Goal: Information Seeking & Learning: Learn about a topic

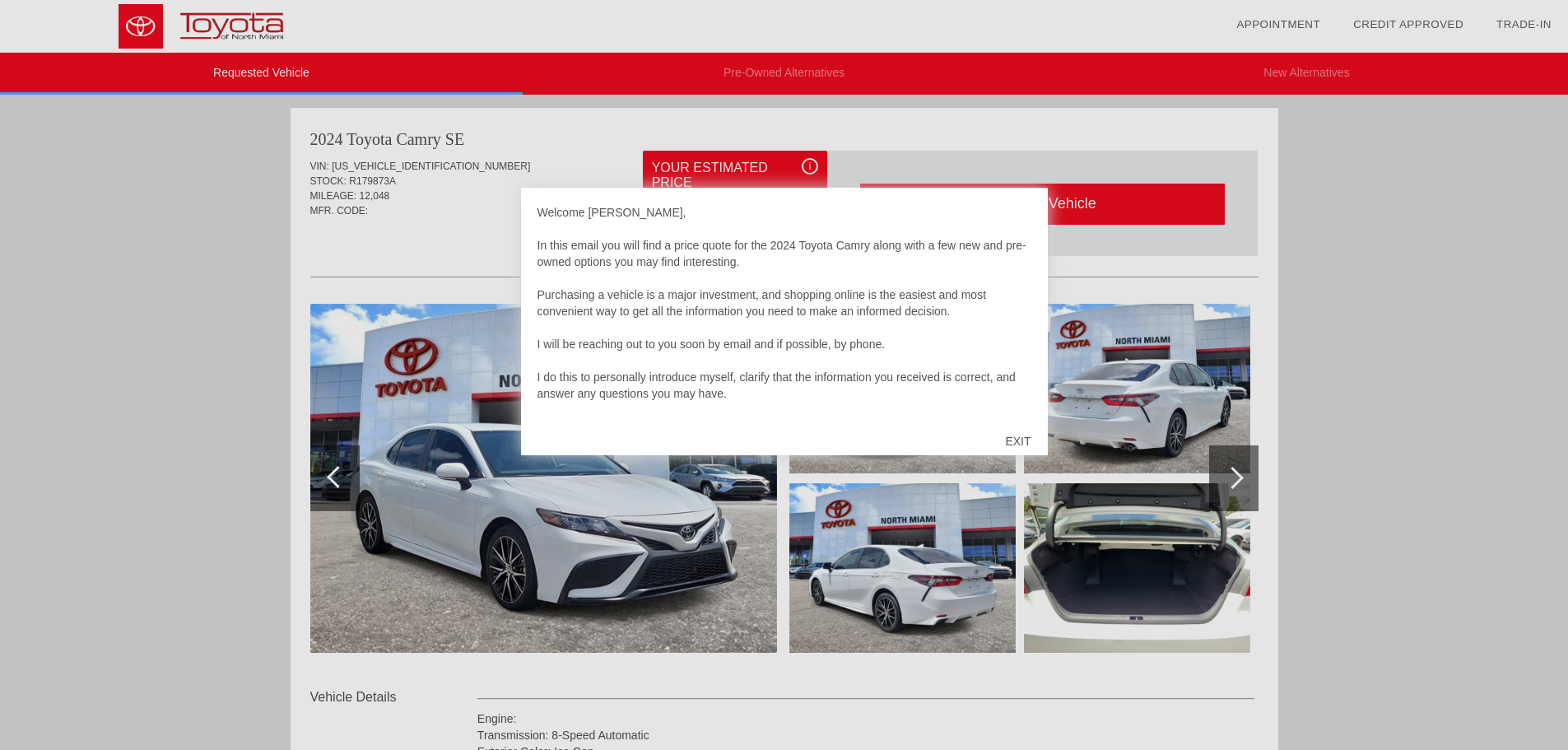
click at [1015, 437] on div "EXIT" at bounding box center [1018, 441] width 59 height 49
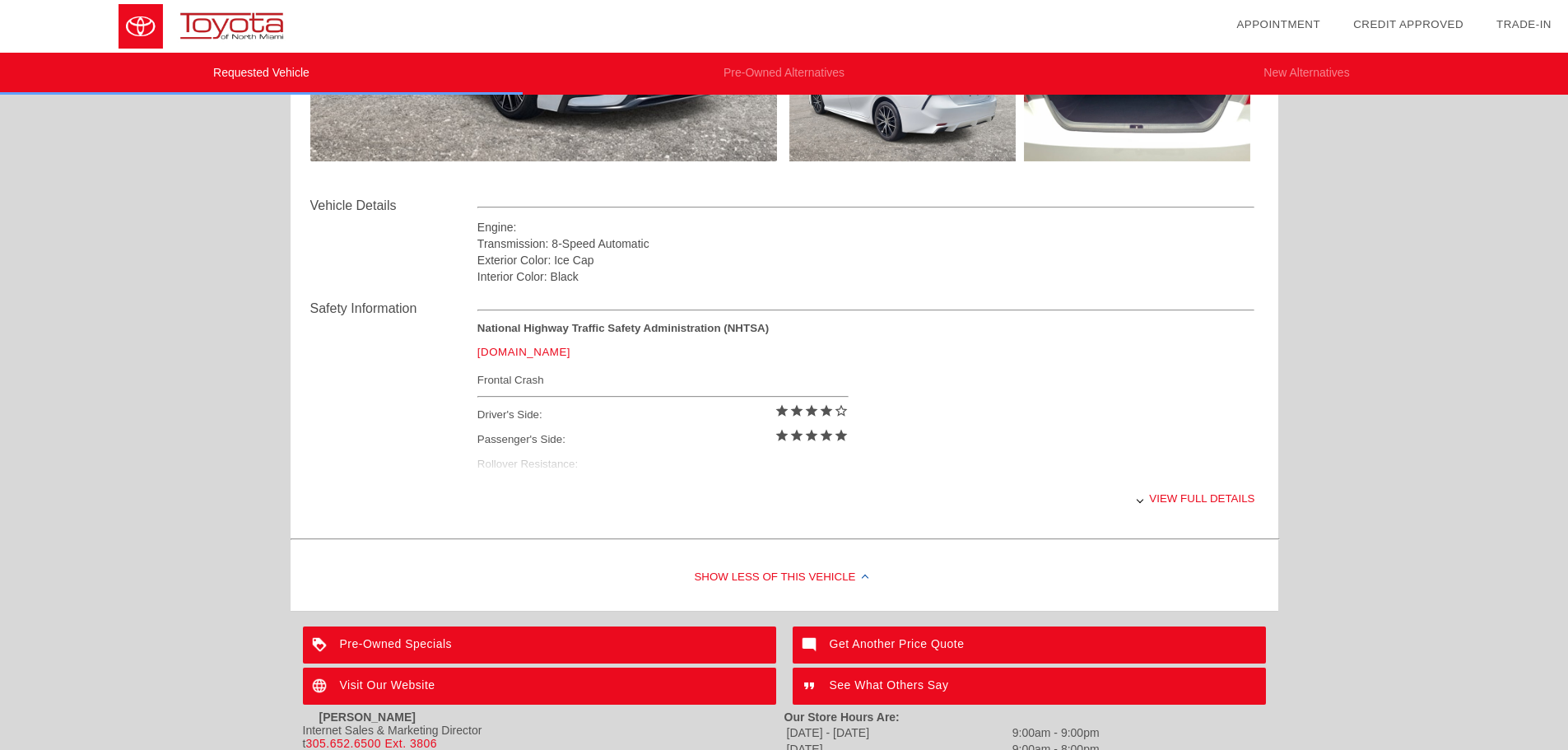
scroll to position [622, 0]
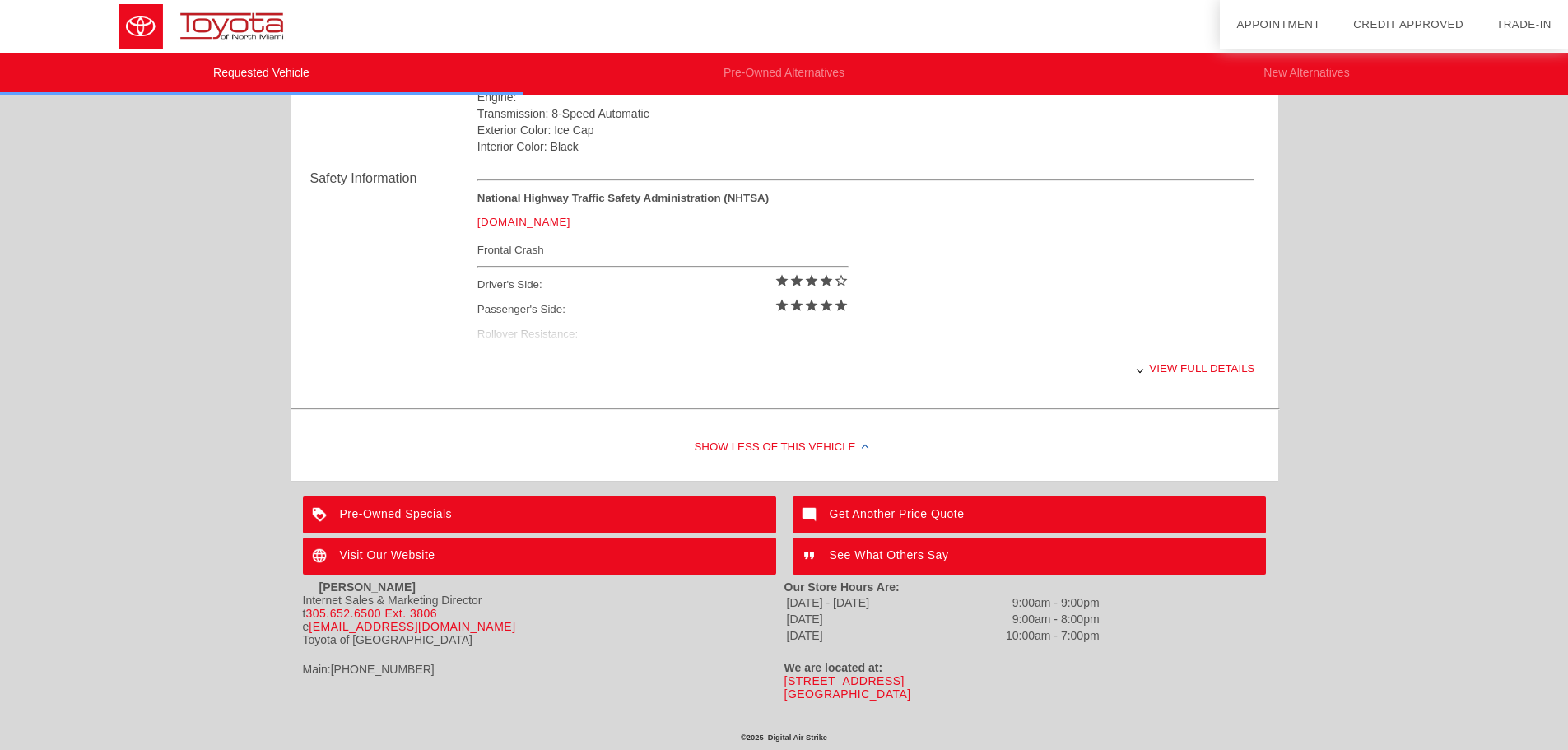
click at [1181, 368] on div "View full details" at bounding box center [866, 368] width 778 height 40
click at [1194, 374] on div "View less details" at bounding box center [866, 368] width 778 height 40
click at [1198, 372] on div "View full details" at bounding box center [866, 368] width 778 height 40
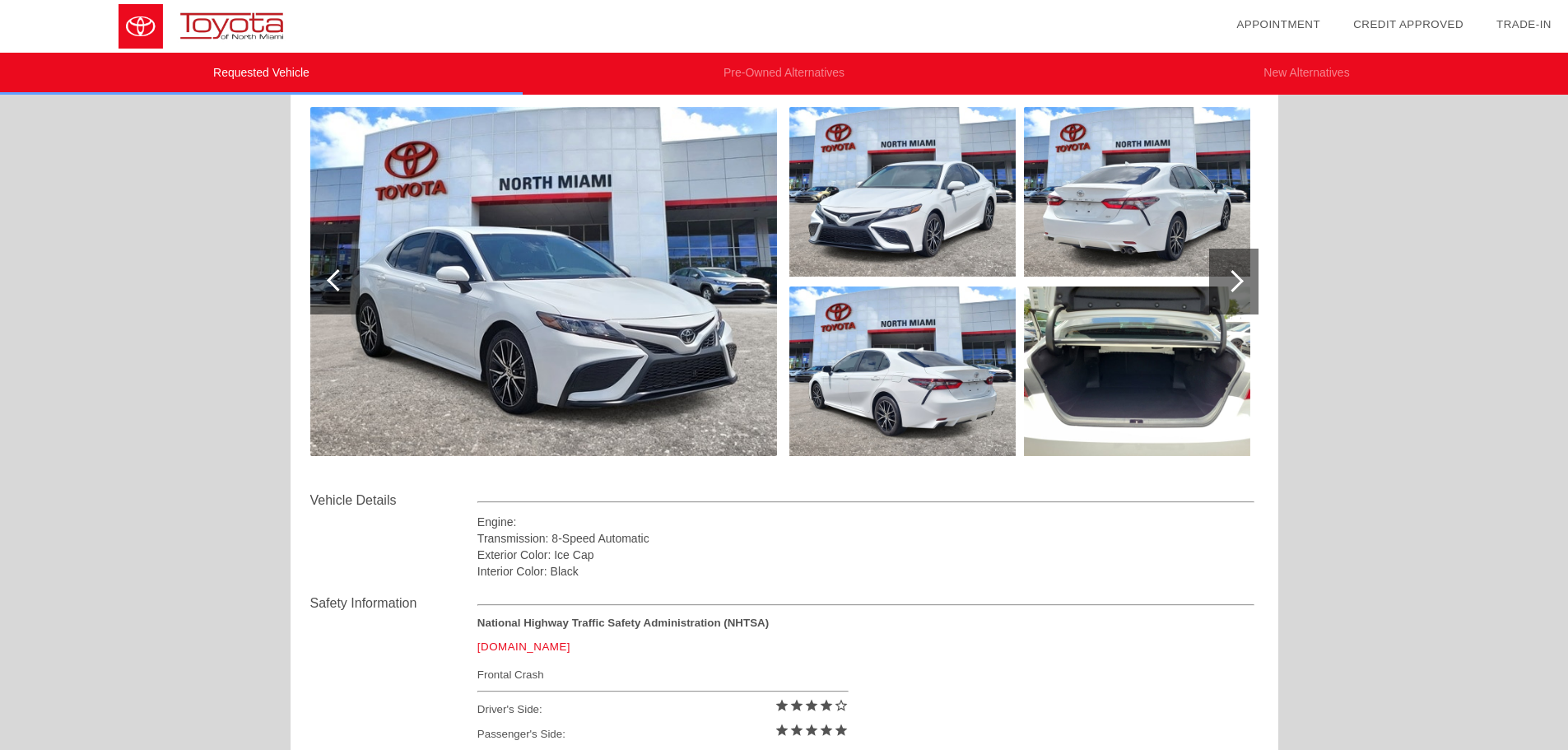
scroll to position [0, 0]
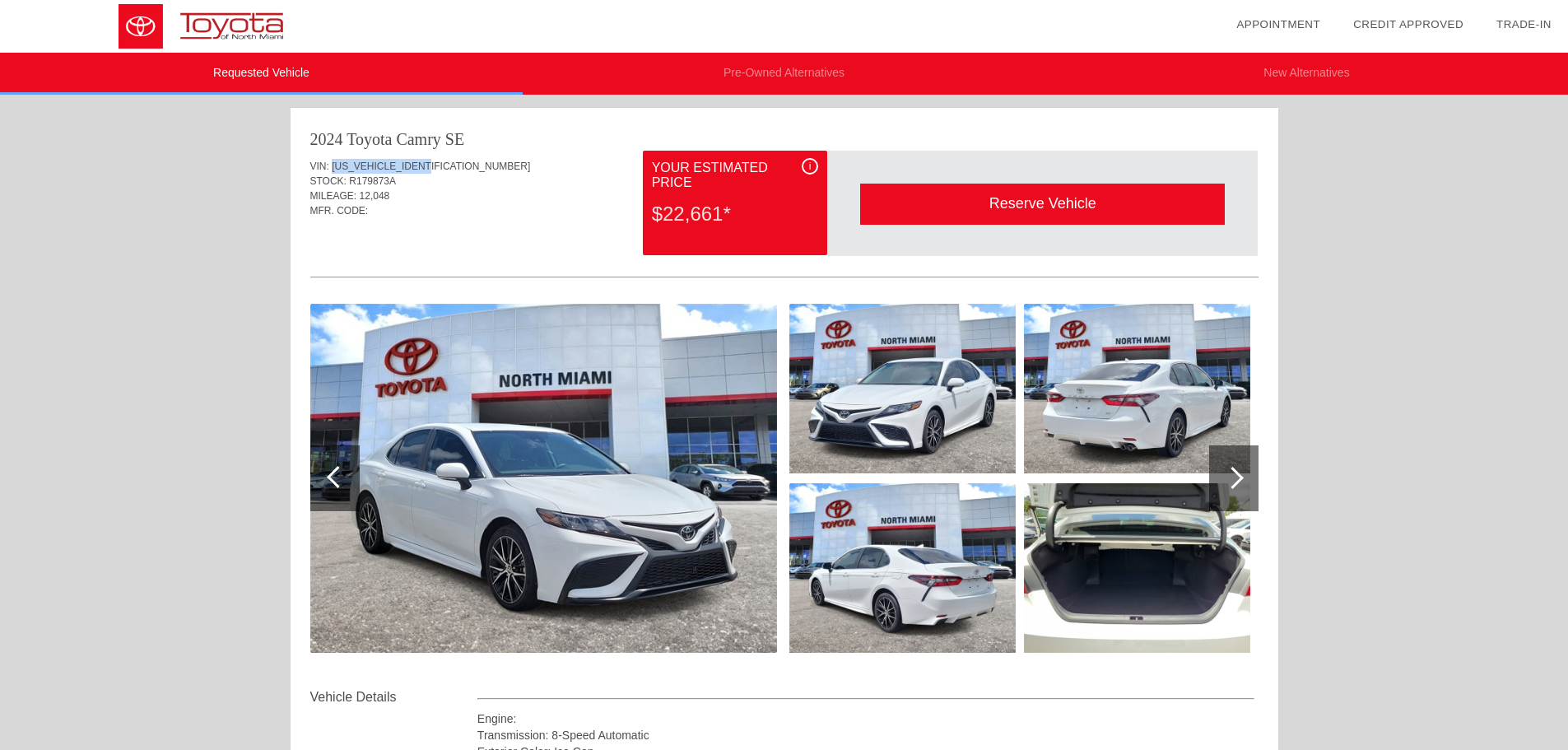
drag, startPoint x: 440, startPoint y: 160, endPoint x: 333, endPoint y: 165, distance: 107.1
click at [333, 165] on div "VIN: [US_VEHICLE_IDENTIFICATION_NUMBER]" at bounding box center [784, 166] width 948 height 15
copy span "[US_VEHICLE_IDENTIFICATION_NUMBER]"
click at [602, 448] on img at bounding box center [544, 479] width 467 height 350
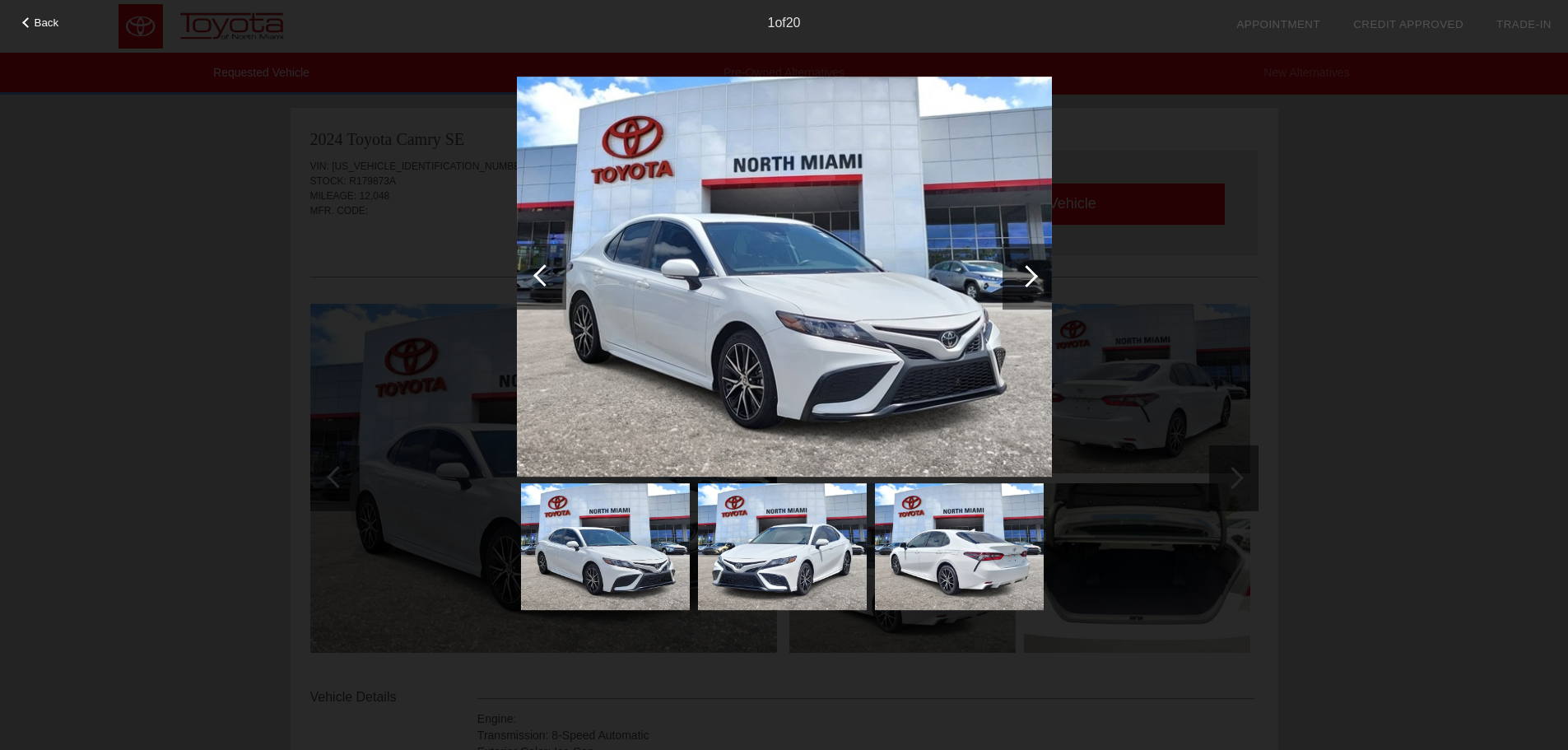
click at [1032, 286] on div at bounding box center [1027, 276] width 49 height 66
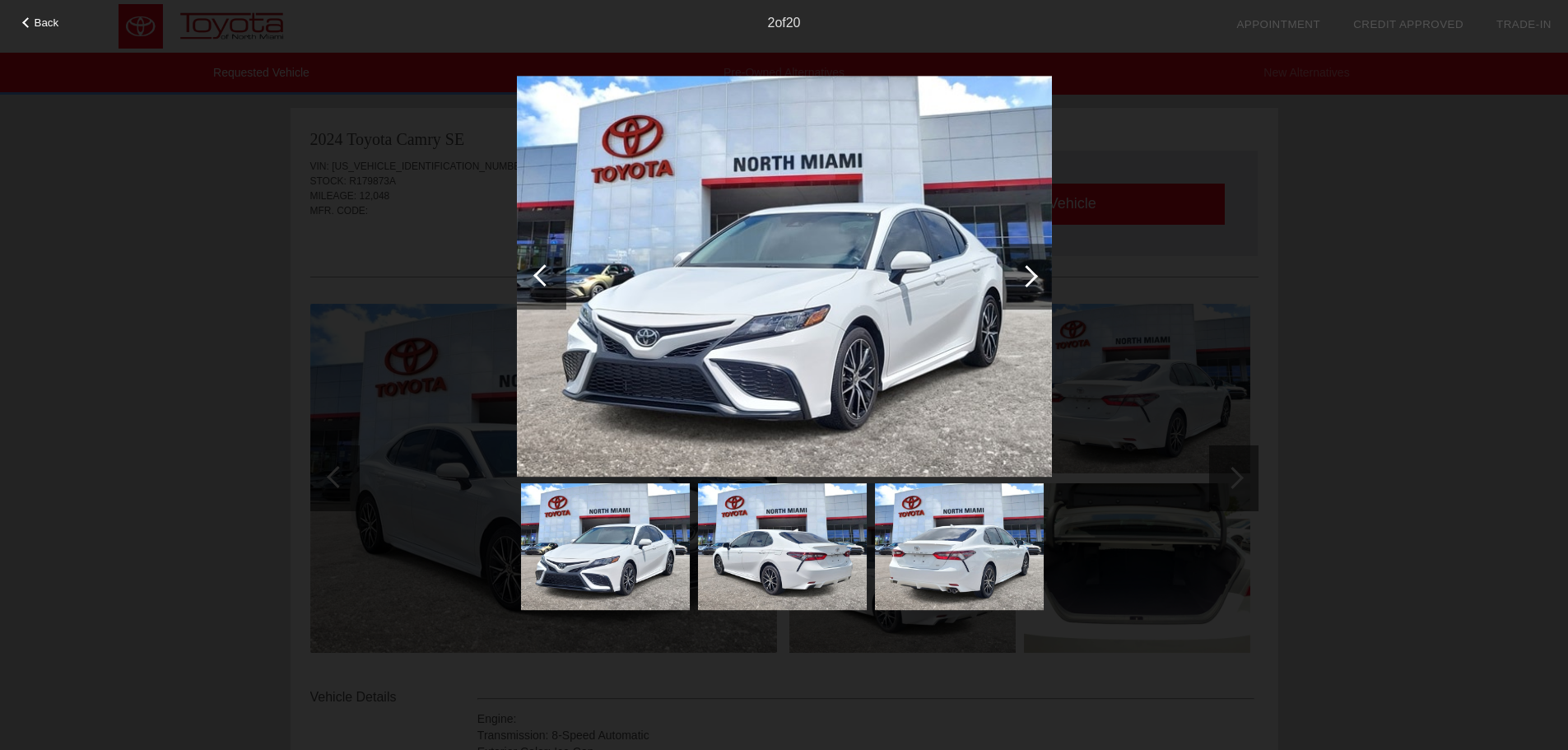
click at [1032, 286] on div at bounding box center [1027, 276] width 49 height 66
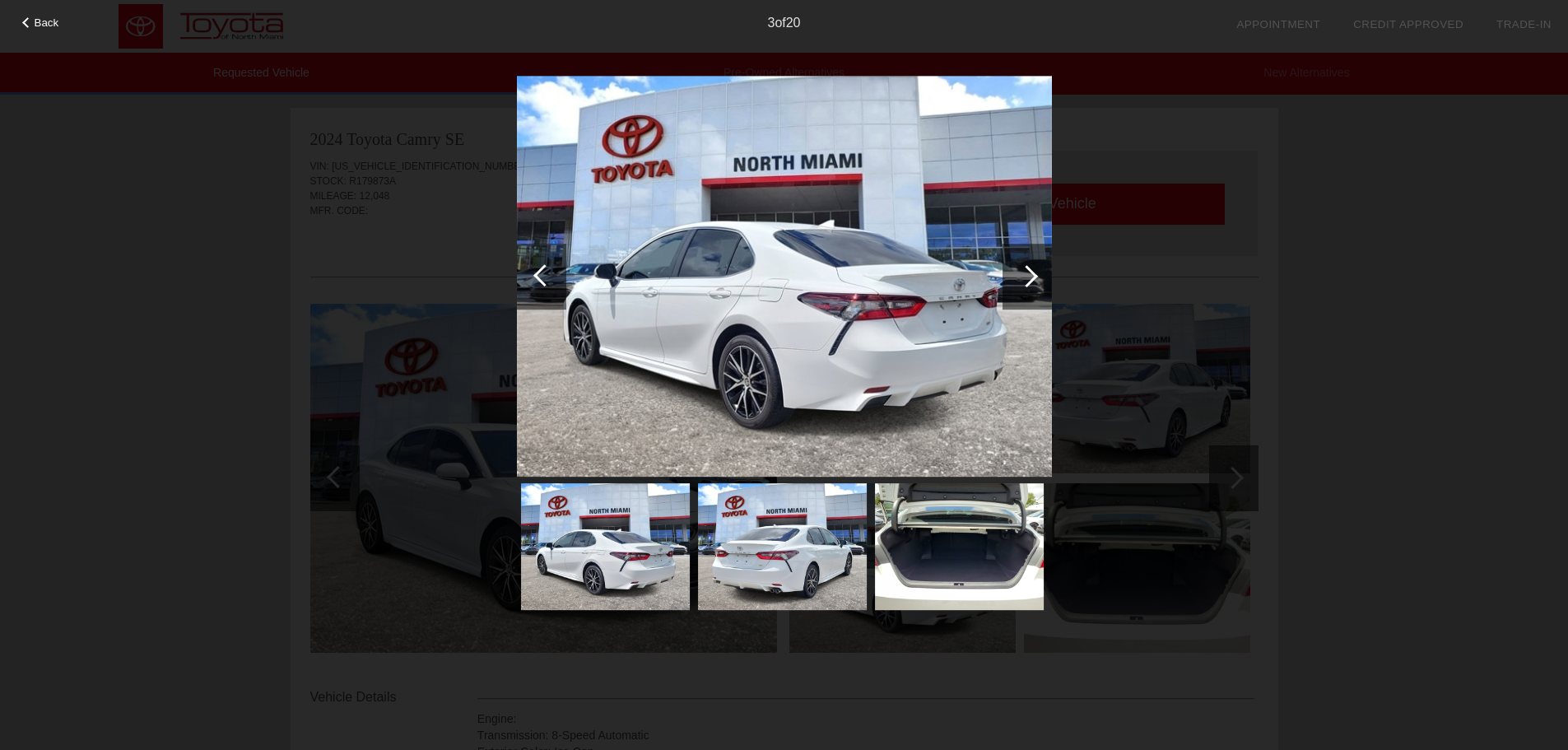
click at [1032, 286] on div at bounding box center [1027, 276] width 49 height 66
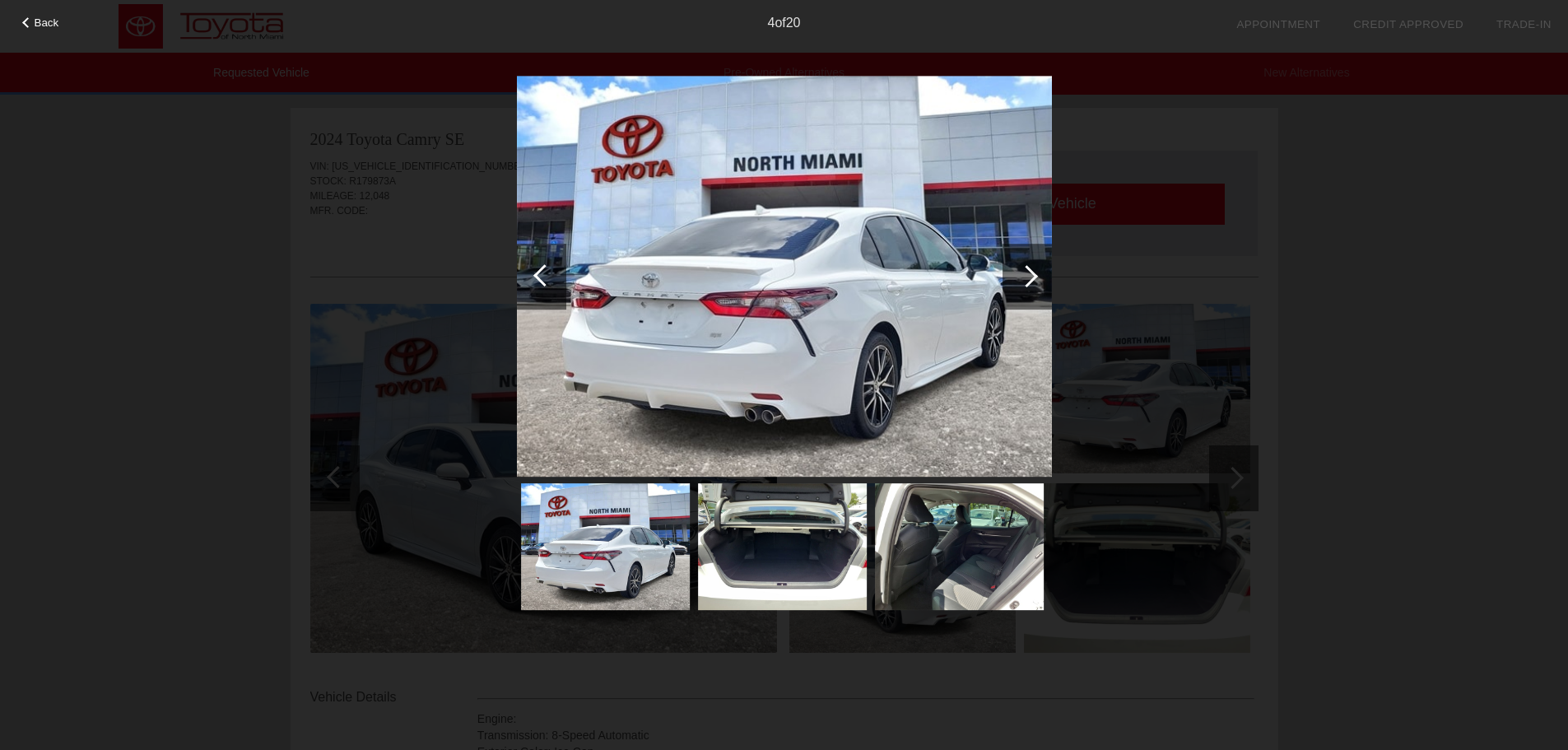
click at [1032, 286] on div at bounding box center [1027, 276] width 49 height 66
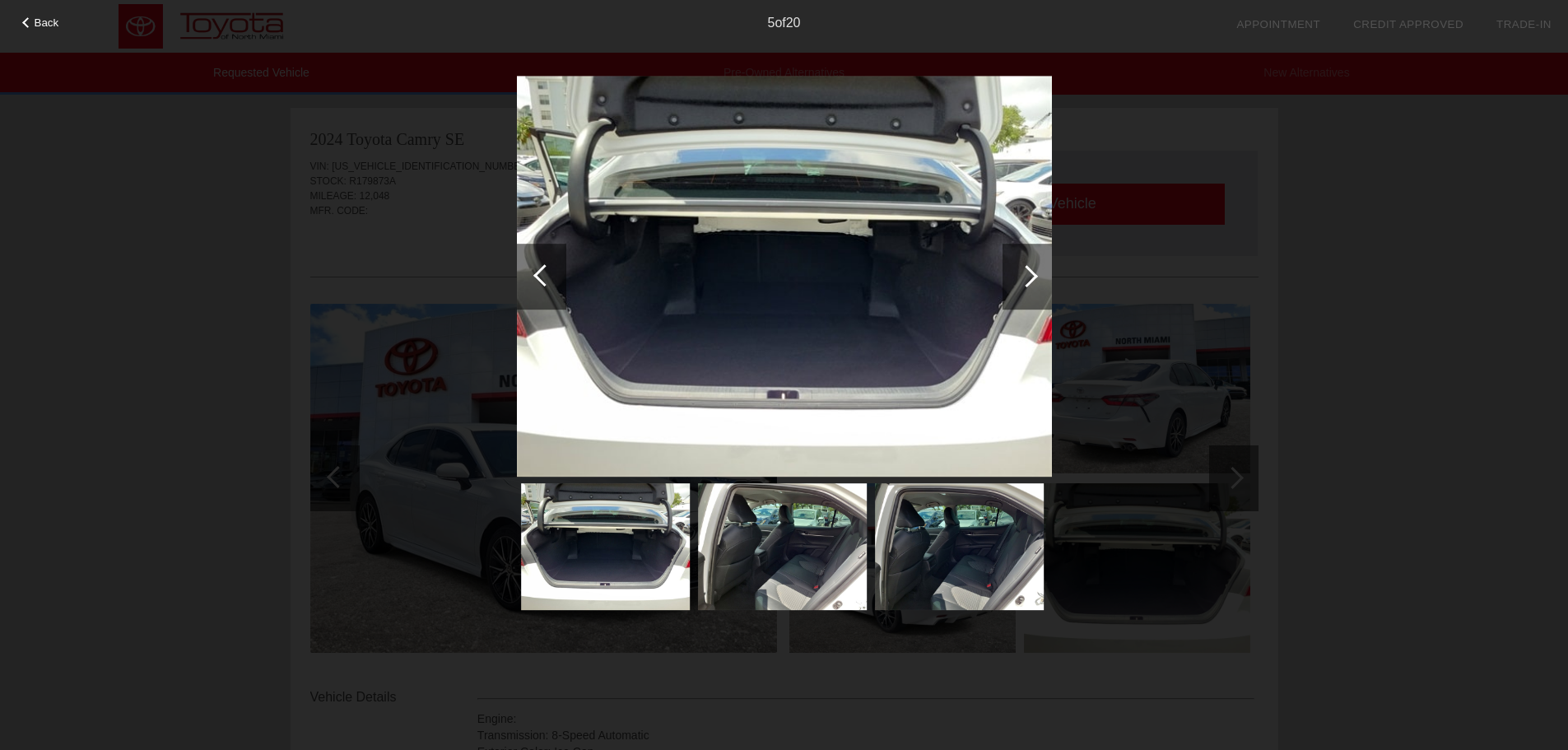
click at [1032, 286] on div at bounding box center [1027, 276] width 49 height 66
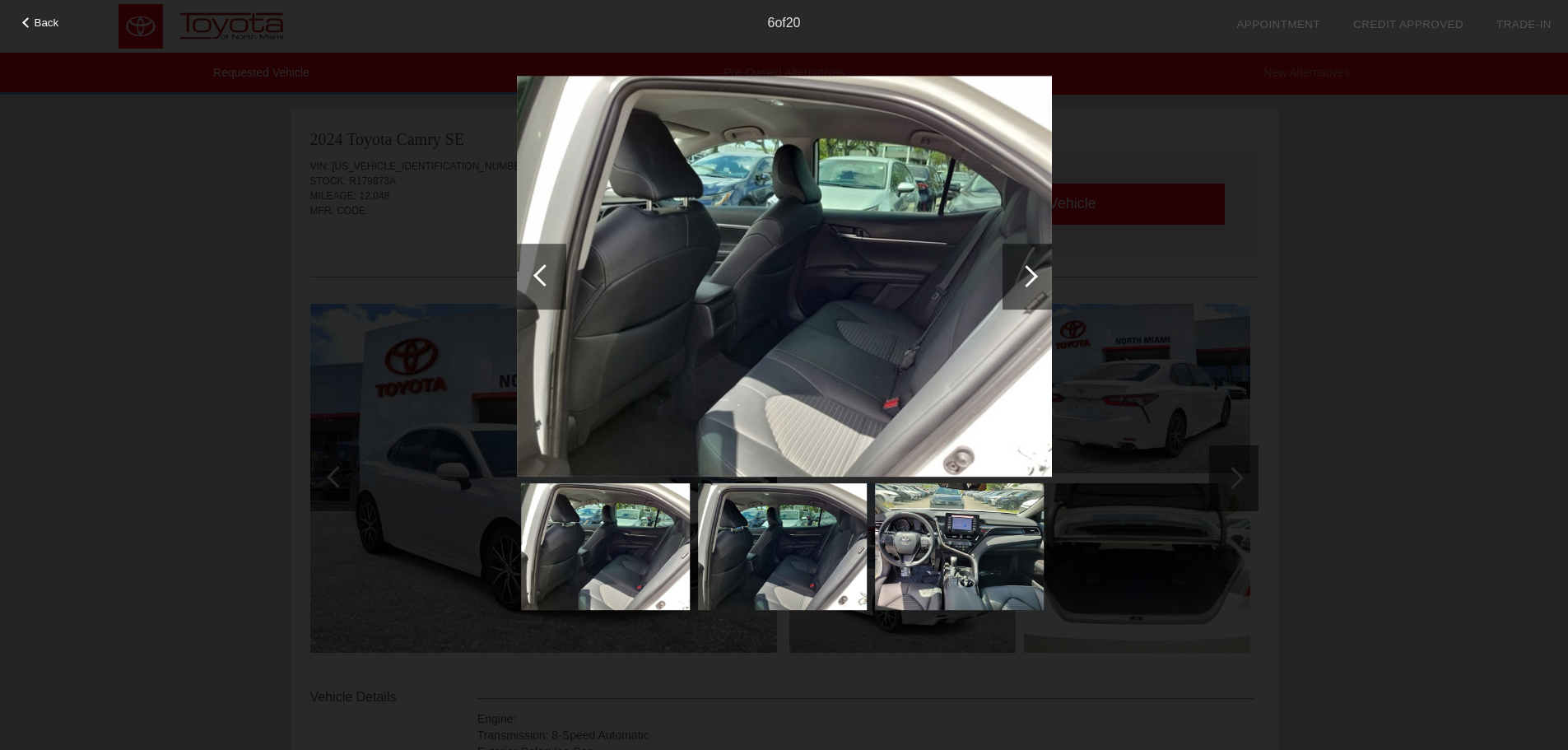
click at [1032, 286] on div at bounding box center [1027, 276] width 49 height 66
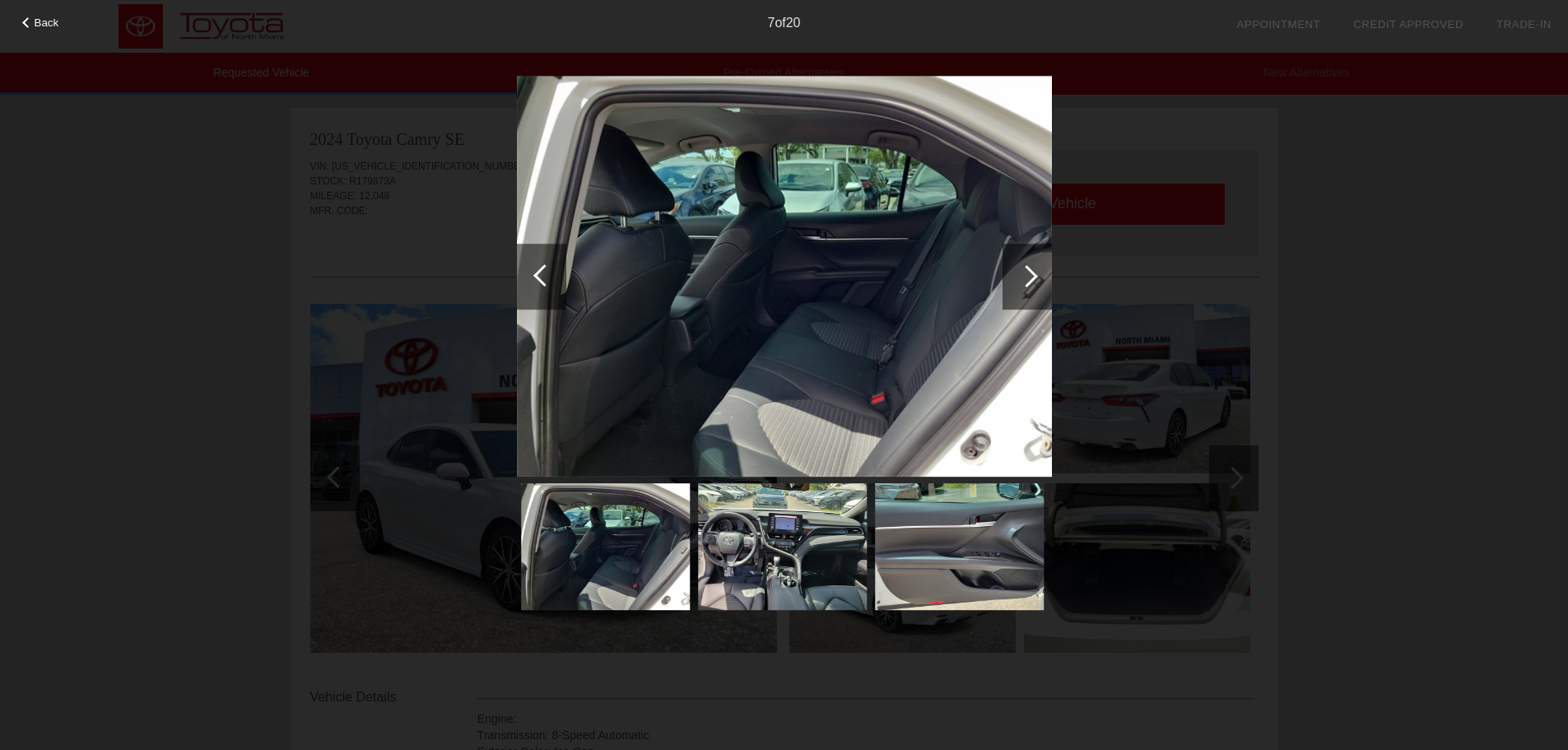
click at [1032, 286] on div at bounding box center [1027, 276] width 49 height 66
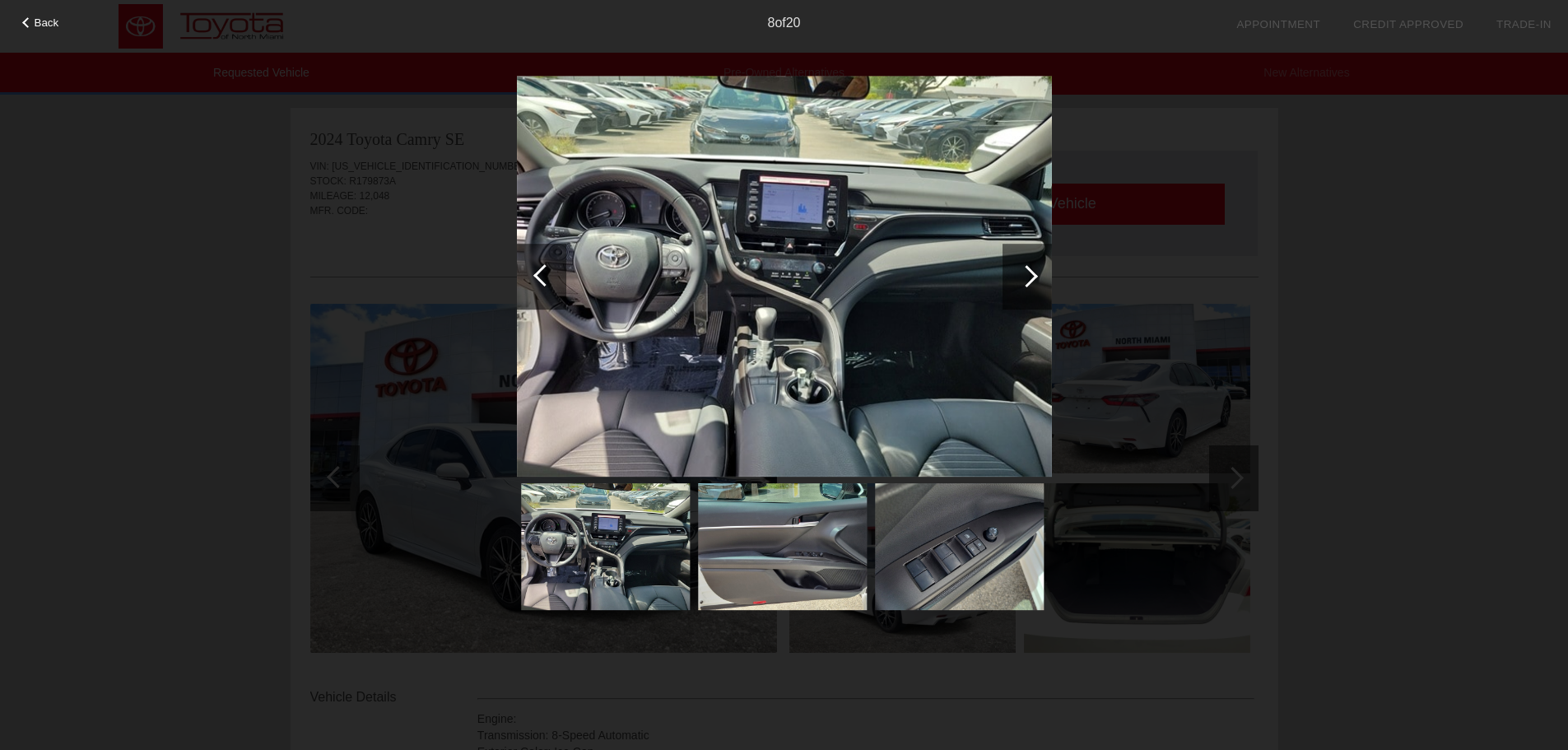
click at [1032, 286] on div at bounding box center [1027, 276] width 49 height 66
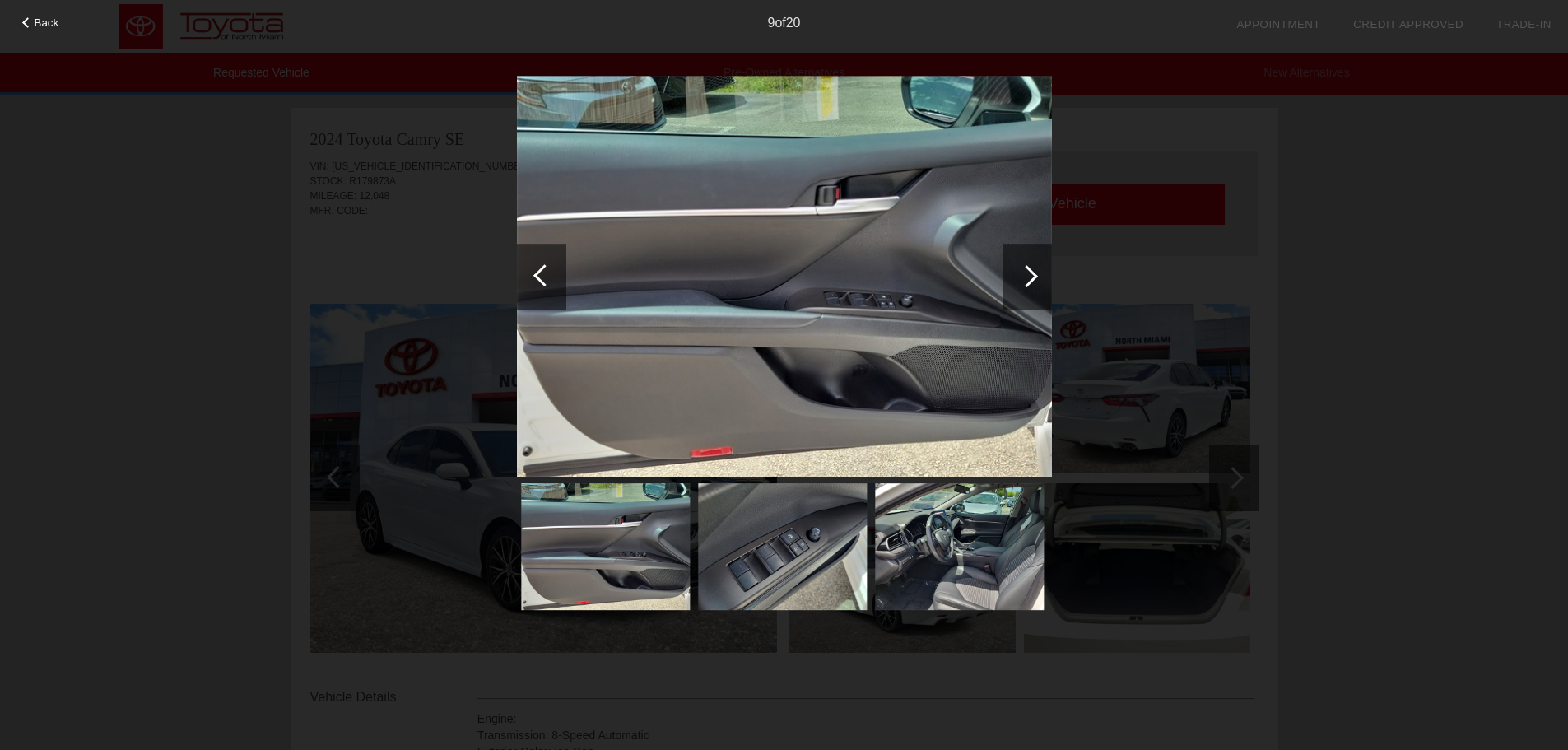
click at [1032, 286] on div at bounding box center [1027, 276] width 49 height 66
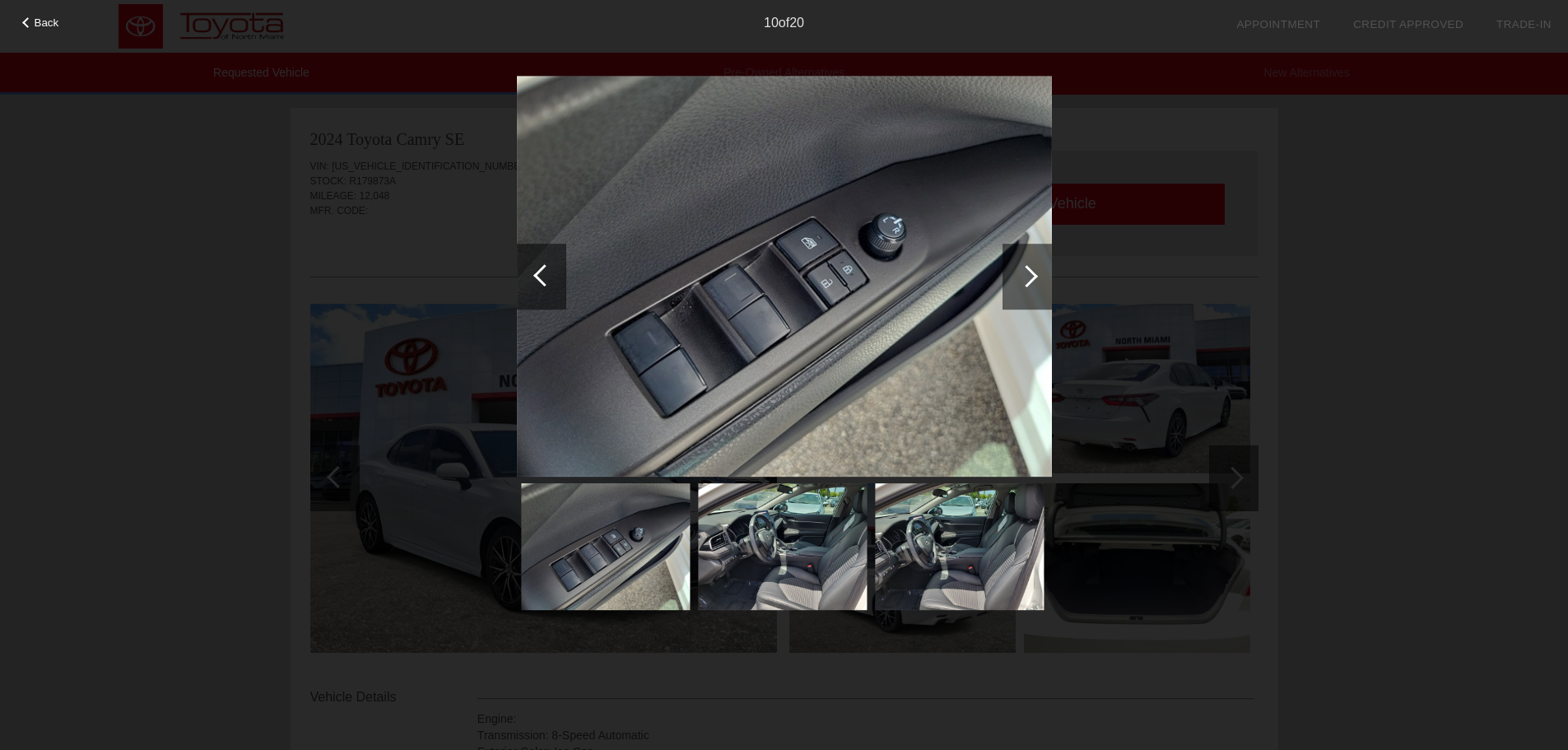
click at [1030, 284] on div at bounding box center [1027, 276] width 49 height 66
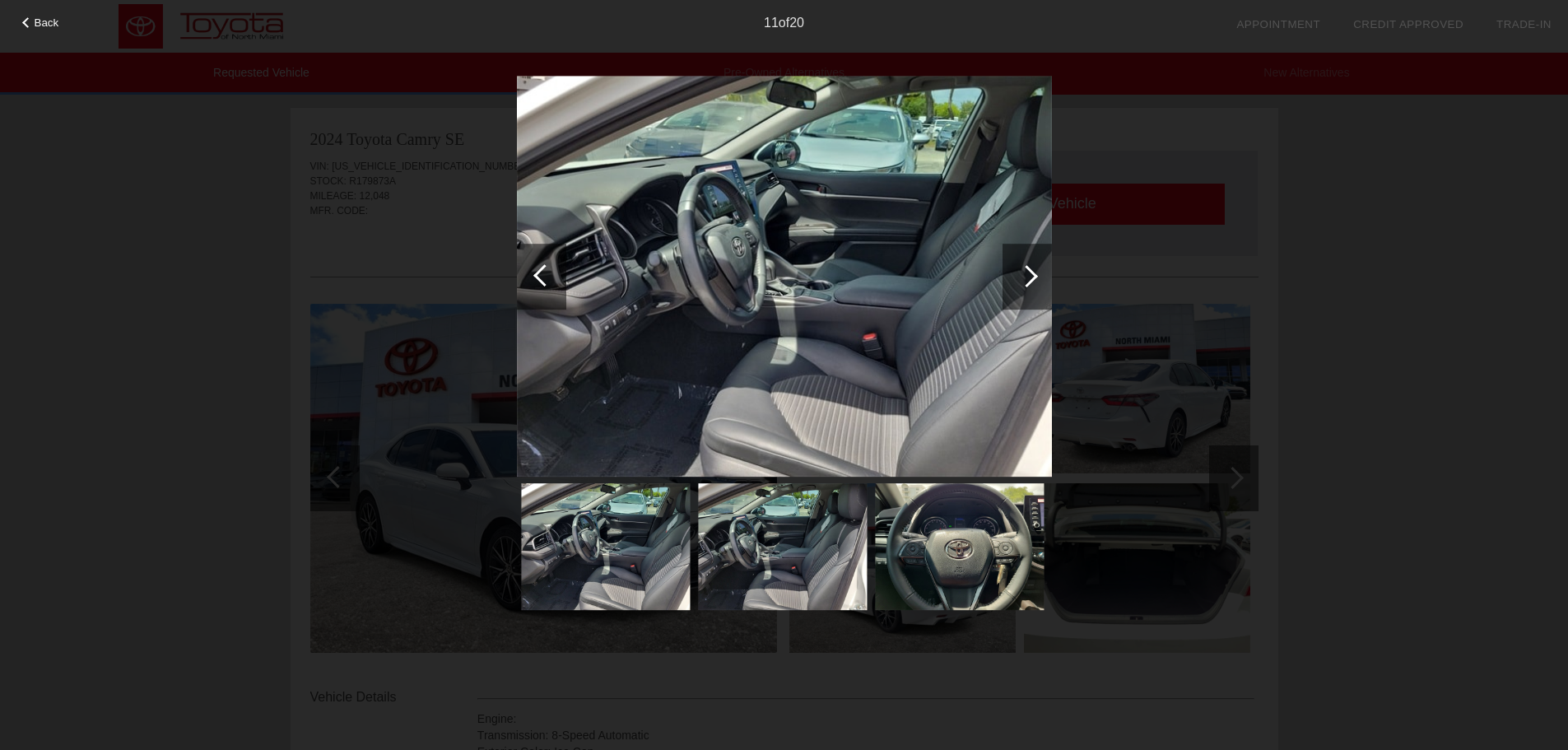
click at [1030, 284] on div at bounding box center [1027, 276] width 49 height 66
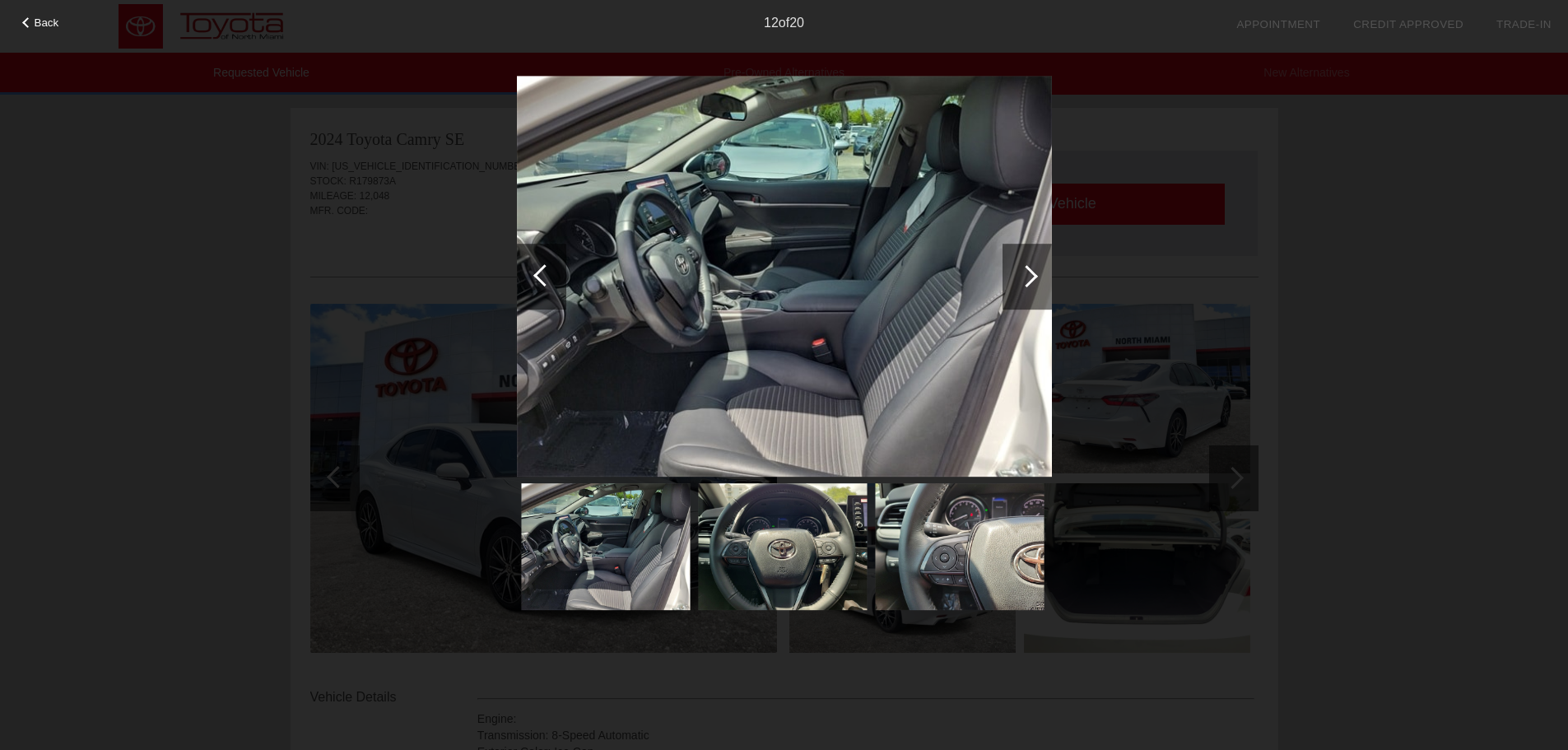
drag, startPoint x: 1030, startPoint y: 284, endPoint x: 1023, endPoint y: 288, distance: 8.1
click at [1023, 288] on div at bounding box center [1027, 276] width 49 height 66
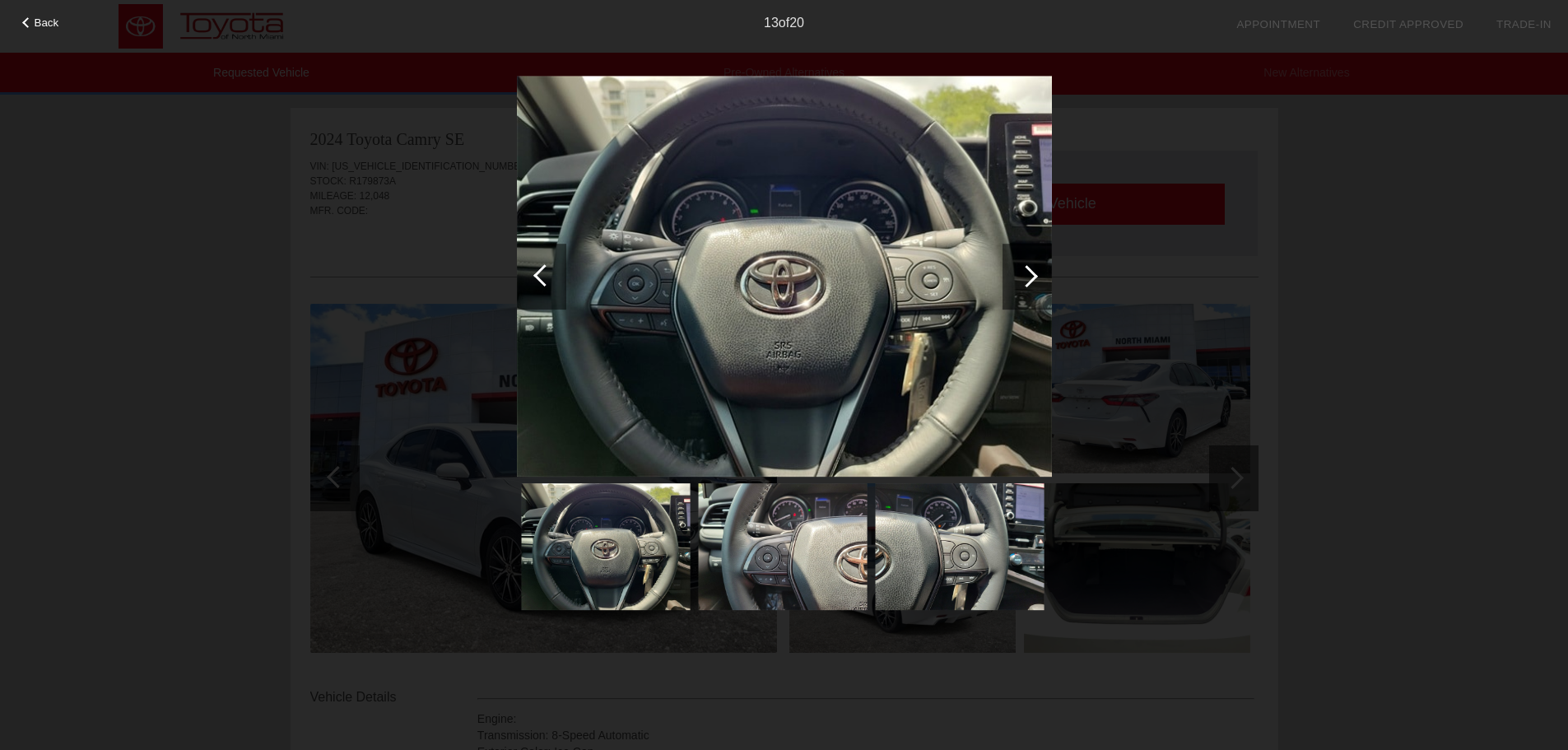
click at [1023, 288] on div at bounding box center [1027, 276] width 49 height 66
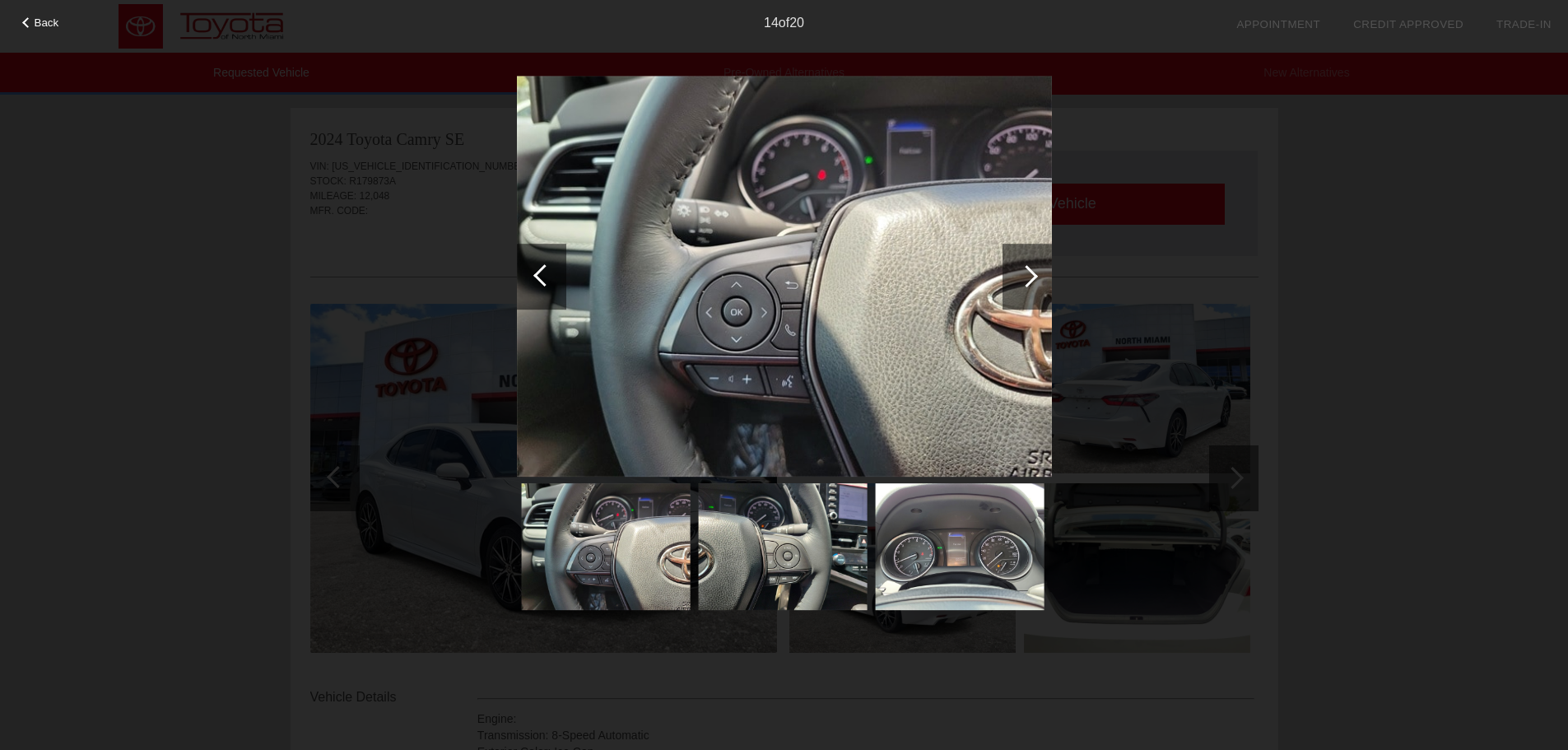
click at [1027, 280] on div at bounding box center [1026, 276] width 22 height 22
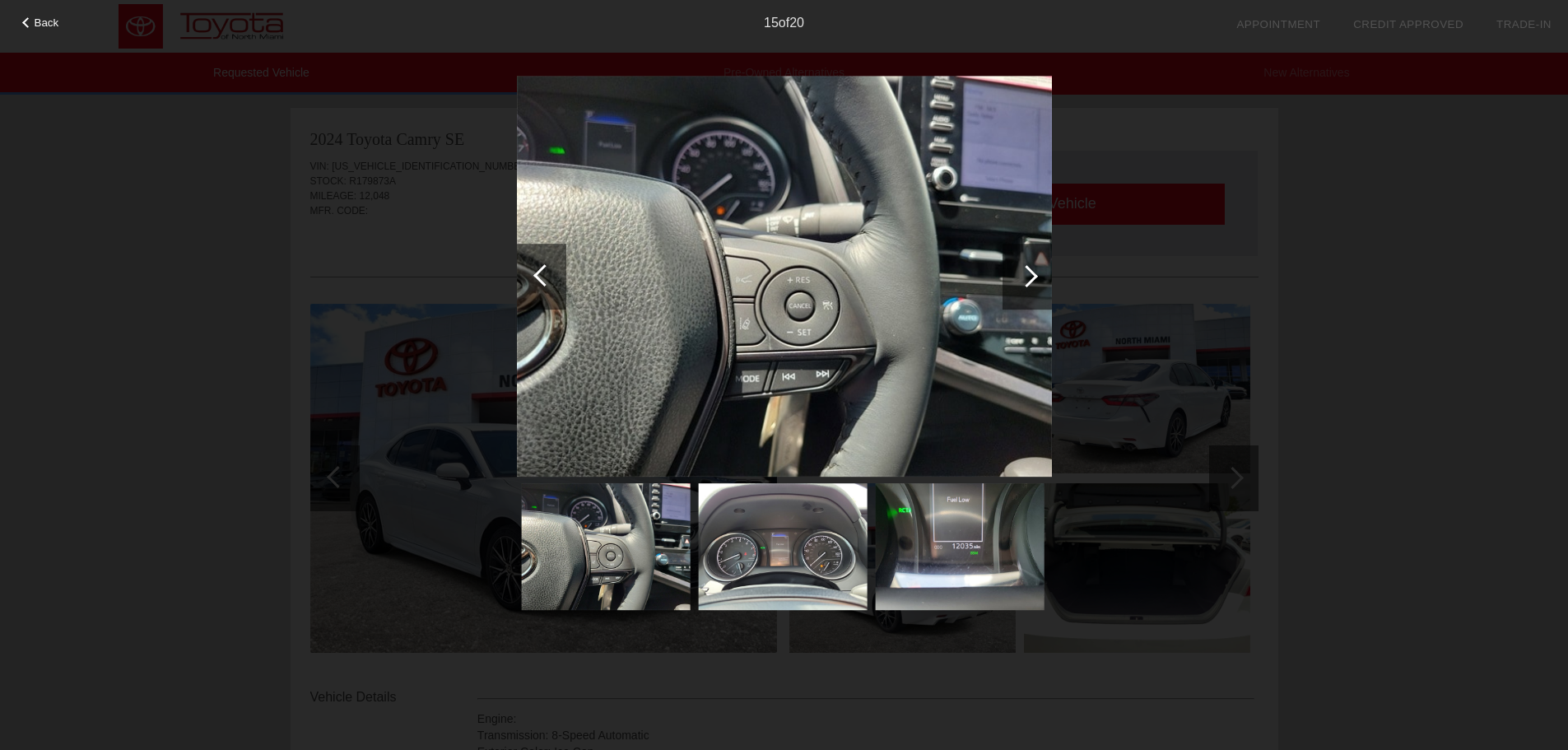
click at [1027, 280] on div at bounding box center [1026, 276] width 22 height 22
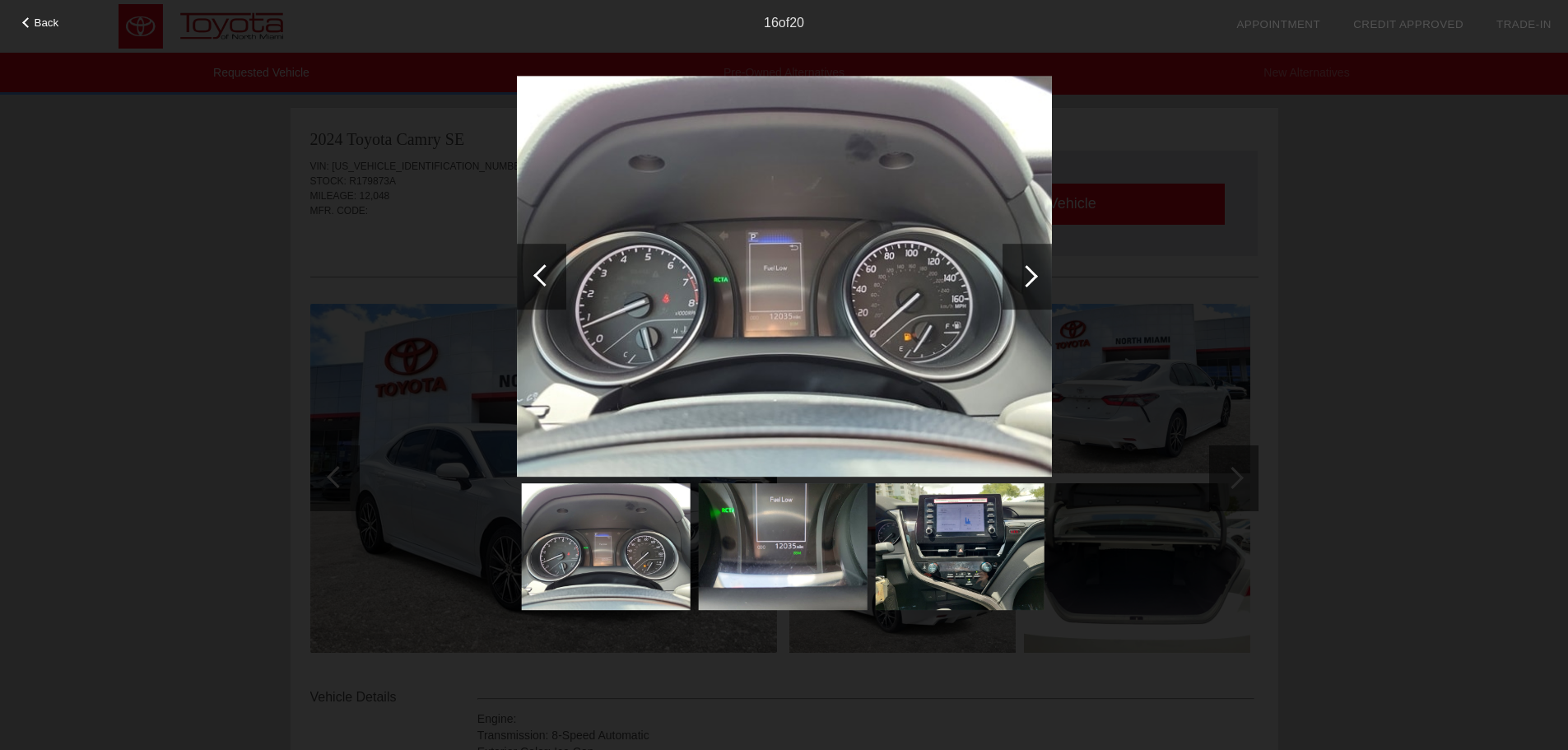
click at [1028, 280] on div at bounding box center [1026, 276] width 22 height 22
